Goal: Task Accomplishment & Management: Manage account settings

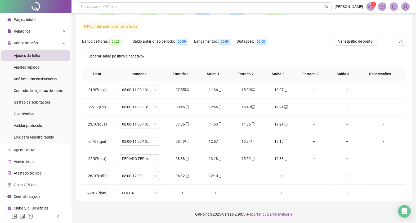
scroll to position [385, 0]
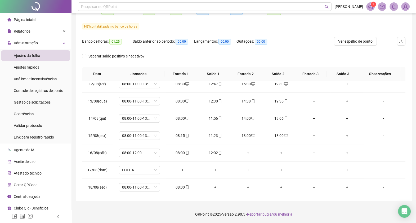
click at [38, 57] on span "Ajustes da folha" at bounding box center [27, 56] width 27 height 4
click at [44, 105] on div "Gestão de solicitações" at bounding box center [32, 102] width 37 height 11
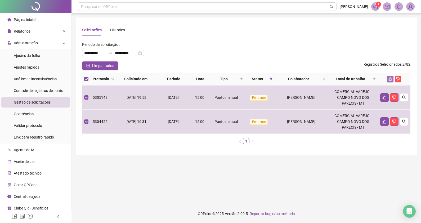
click at [389, 77] on button "button" at bounding box center [391, 79] width 6 height 6
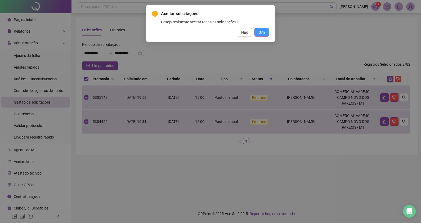
click at [263, 35] on span "Sim" at bounding box center [262, 32] width 6 height 6
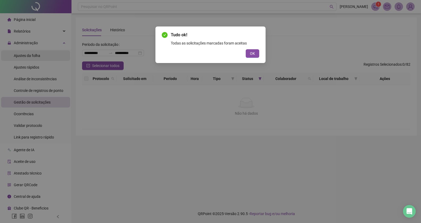
click at [31, 56] on div "Tudo ok! Todas as solicitações marcadas foram aceitas OK" at bounding box center [210, 111] width 421 height 223
click at [25, 56] on div "Tudo ok! Todas as solicitações marcadas foram aceitas OK" at bounding box center [210, 111] width 421 height 223
click at [253, 51] on span "OK" at bounding box center [252, 54] width 5 height 6
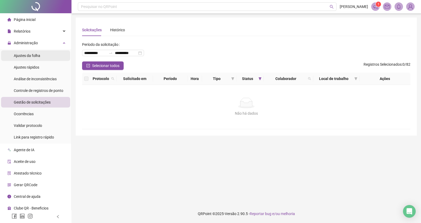
click at [32, 52] on div "Ajustes da folha" at bounding box center [27, 55] width 27 height 11
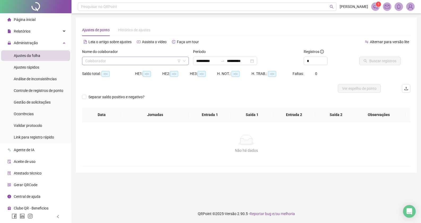
type input "**********"
click at [108, 63] on input "search" at bounding box center [133, 61] width 96 height 8
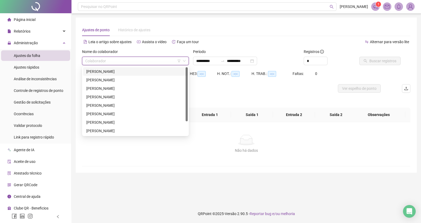
click at [109, 71] on div "[PERSON_NAME]" at bounding box center [135, 72] width 98 height 6
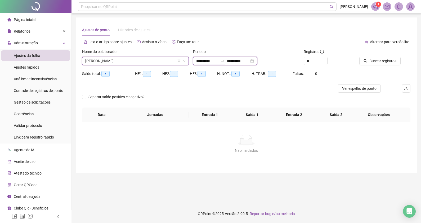
click at [214, 60] on input "**********" at bounding box center [207, 61] width 22 height 6
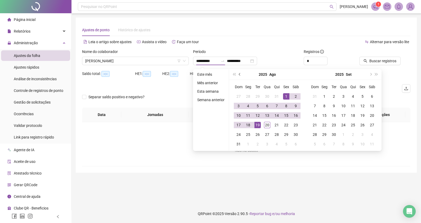
click at [242, 76] on button "prev-year" at bounding box center [240, 74] width 6 height 11
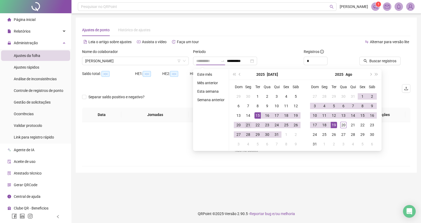
type input "**********"
click at [244, 122] on td "21" at bounding box center [249, 125] width 10 height 10
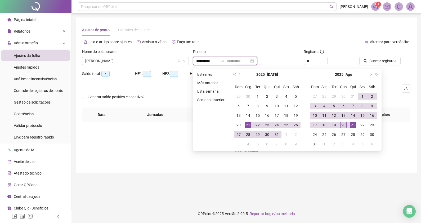
type input "**********"
click at [345, 124] on div "20" at bounding box center [344, 125] width 6 height 6
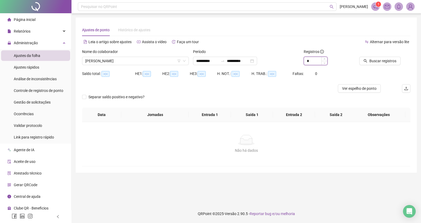
click at [318, 60] on input "*" at bounding box center [315, 61] width 23 height 8
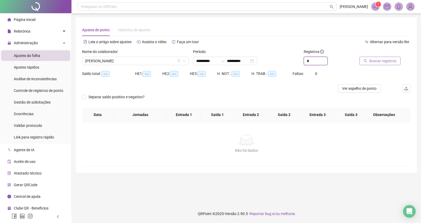
type input "*"
click at [384, 62] on span "Buscar registros" at bounding box center [383, 61] width 27 height 6
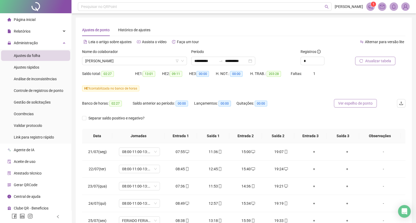
click at [351, 102] on span "Ver espelho de ponto" at bounding box center [355, 103] width 34 height 6
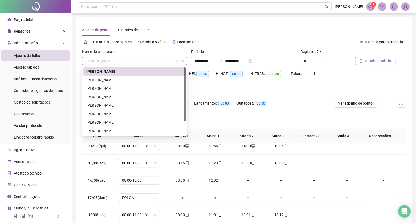
click at [140, 61] on span "[PERSON_NAME]" at bounding box center [134, 61] width 99 height 8
click at [149, 120] on div "[PERSON_NAME]" at bounding box center [134, 123] width 96 height 6
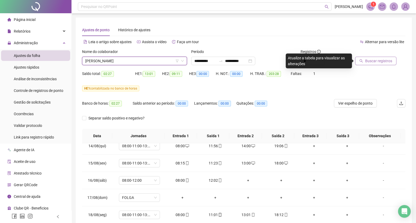
click at [378, 65] on button "Buscar registros" at bounding box center [375, 61] width 41 height 8
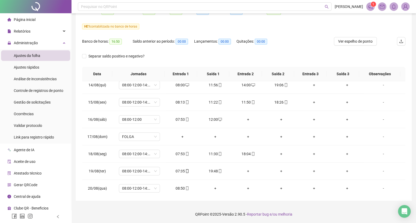
scroll to position [419, 0]
click at [247, 170] on div "+" at bounding box center [248, 170] width 24 height 6
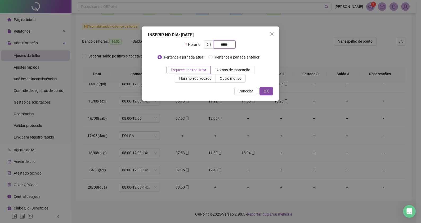
type input "*****"
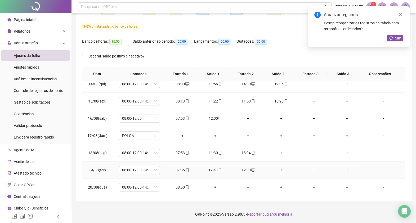
click at [279, 168] on div "+" at bounding box center [281, 170] width 24 height 6
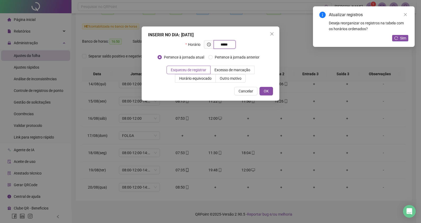
type input "*****"
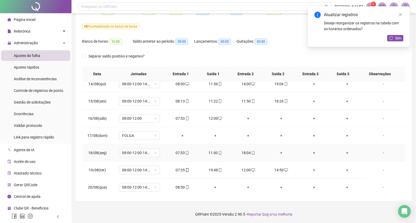
click at [278, 151] on div "+" at bounding box center [281, 153] width 24 height 6
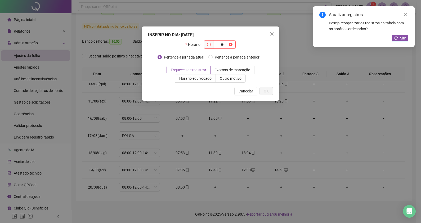
type input "*"
type input "*****"
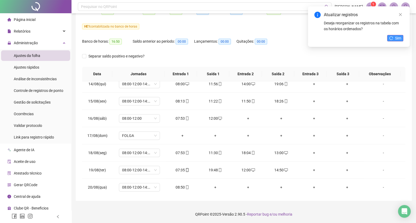
click at [402, 38] on button "Sim" at bounding box center [396, 38] width 16 height 6
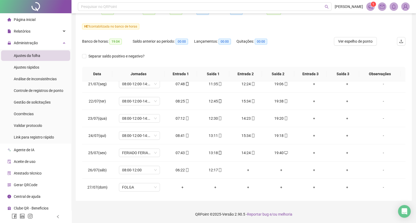
scroll to position [0, 0]
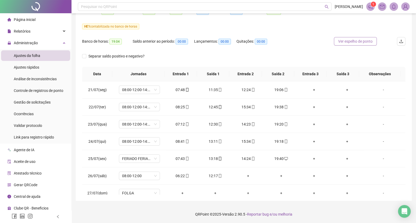
click at [355, 38] on button "Ver espelho de ponto" at bounding box center [355, 41] width 43 height 8
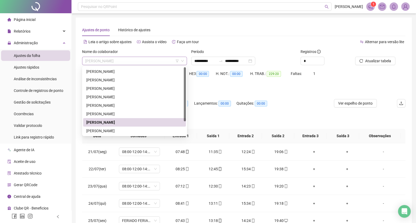
click at [133, 61] on span "[PERSON_NAME]" at bounding box center [134, 61] width 99 height 8
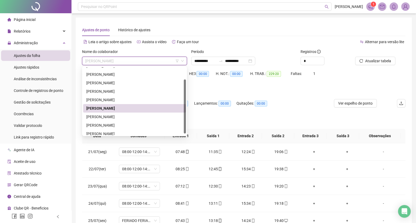
scroll to position [15, 0]
drag, startPoint x: 185, startPoint y: 116, endPoint x: 185, endPoint y: 128, distance: 11.9
click at [185, 128] on div at bounding box center [185, 107] width 2 height 54
click at [130, 127] on div "[PERSON_NAME]" at bounding box center [134, 125] width 96 height 6
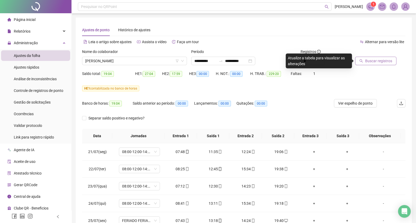
click at [364, 64] on button "Buscar registros" at bounding box center [375, 61] width 41 height 8
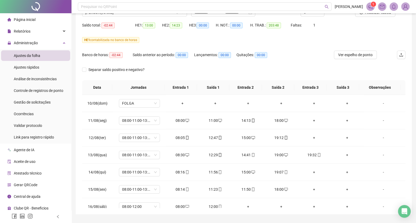
scroll to position [341, 0]
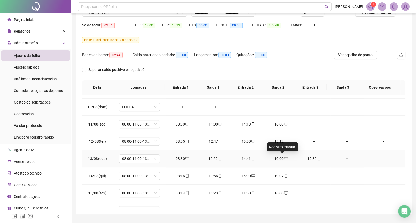
click at [284, 157] on icon "desktop" at bounding box center [286, 159] width 4 height 4
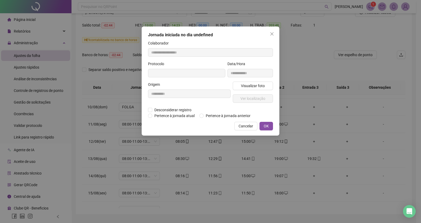
type input "**********"
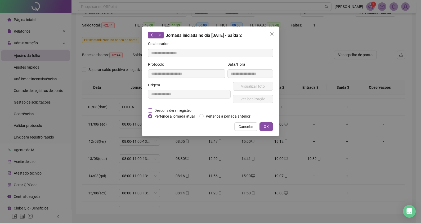
click at [186, 108] on span "Desconsiderar registro" at bounding box center [172, 111] width 41 height 6
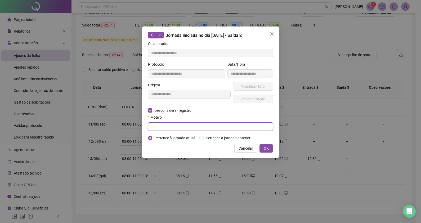
click at [186, 129] on input "text" at bounding box center [210, 126] width 125 height 8
type input "**********"
click at [264, 152] on button "OK" at bounding box center [267, 148] width 14 height 8
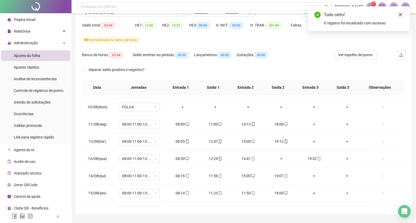
click at [401, 13] on icon "close" at bounding box center [401, 15] width 4 height 4
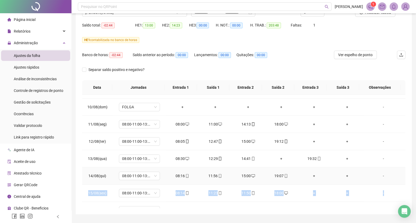
drag, startPoint x: 399, startPoint y: 172, endPoint x: 399, endPoint y: 186, distance: 13.8
click at [399, 186] on tbody "21/07(seg) 08:00-11:00-13:00-18:00 07:54 11:38 12:22 18:00 + + - 22/07(ter) 08:…" at bounding box center [244, 21] width 324 height 534
drag, startPoint x: 399, startPoint y: 186, endPoint x: 394, endPoint y: 112, distance: 74.7
click at [394, 112] on td "-" at bounding box center [385, 107] width 42 height 17
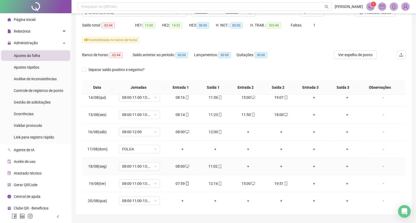
click at [247, 164] on div "+" at bounding box center [248, 167] width 24 height 6
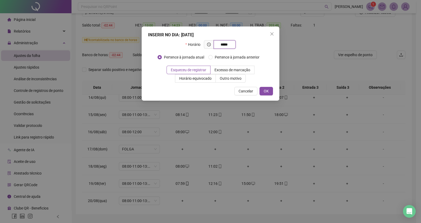
type input "*****"
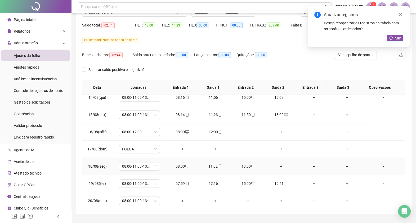
click at [278, 166] on div "+" at bounding box center [281, 167] width 24 height 6
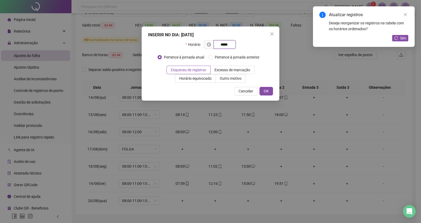
type input "*****"
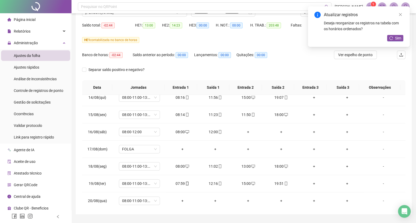
click at [395, 42] on div "Atualizar registros Deseja reorganizar os registros na tabela com os horários o…" at bounding box center [359, 26] width 102 height 41
click at [395, 39] on button "Sim" at bounding box center [396, 38] width 16 height 6
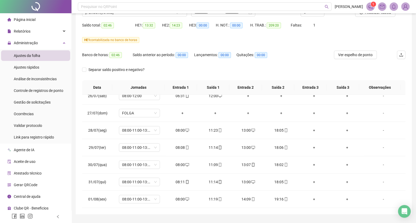
scroll to position [0, 0]
